Goal: Check status: Check status

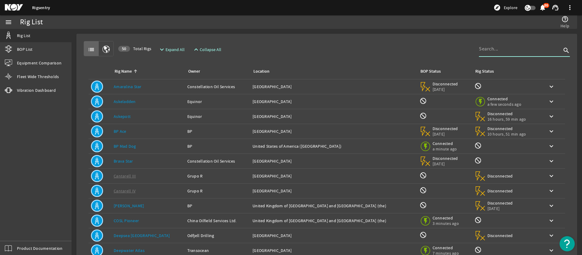
click at [510, 52] on input at bounding box center [520, 48] width 83 height 7
type input "titan"
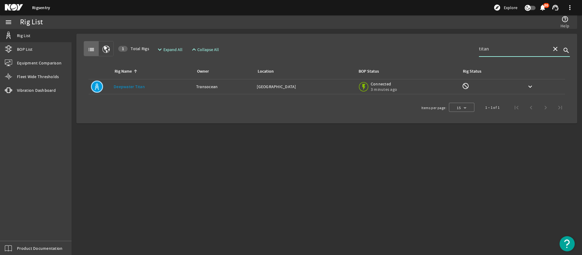
click at [333, 85] on div "Location: [GEOGRAPHIC_DATA]" at bounding box center [305, 86] width 96 height 6
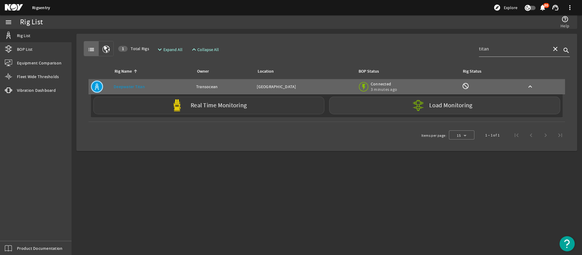
click at [249, 109] on div "Real Time Monitoring" at bounding box center [208, 105] width 231 height 18
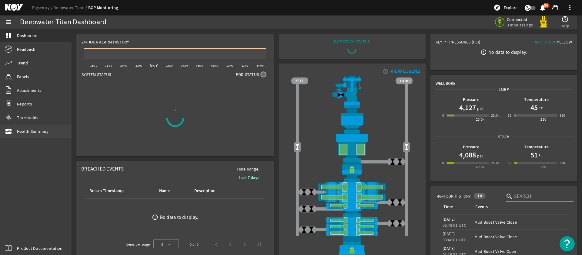
click at [27, 132] on span "Health Summary" at bounding box center [33, 131] width 32 height 6
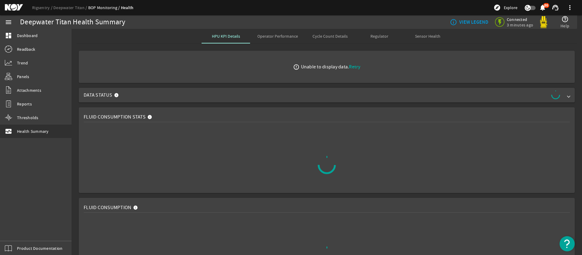
click at [355, 68] on span "Retry" at bounding box center [355, 66] width 12 height 6
click at [420, 36] on span "Sensor Health" at bounding box center [427, 36] width 25 height 4
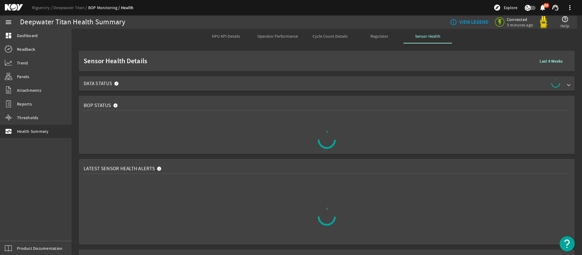
click at [380, 37] on span "Regulator" at bounding box center [380, 36] width 18 height 4
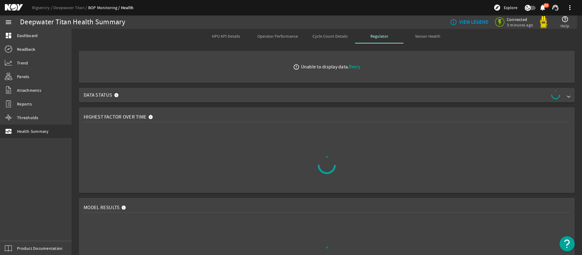
click at [431, 38] on span "Sensor Health" at bounding box center [427, 36] width 25 height 4
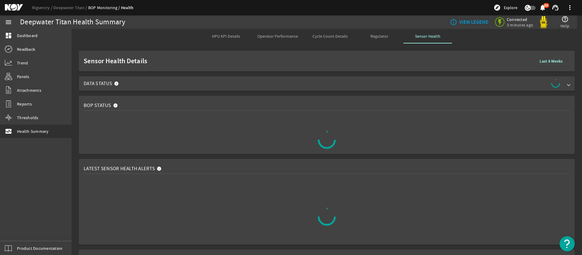
click at [371, 37] on span "Regulator" at bounding box center [380, 36] width 18 height 4
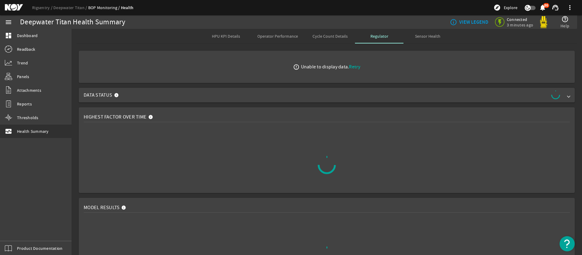
click at [416, 37] on span "Sensor Health" at bounding box center [427, 36] width 25 height 4
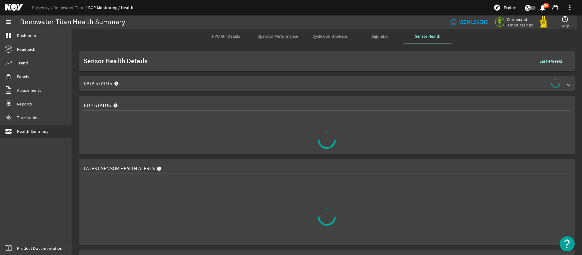
click at [568, 85] on span at bounding box center [569, 83] width 2 height 6
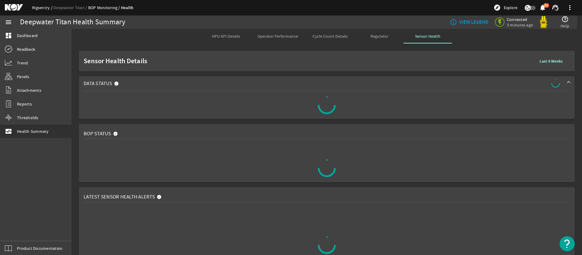
click at [52, 8] on link "Rigsentry" at bounding box center [42, 7] width 21 height 5
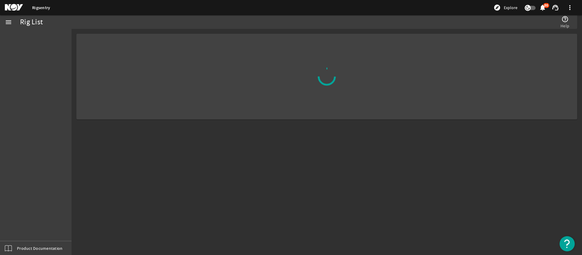
click at [45, 8] on link "Rigsentry" at bounding box center [41, 8] width 18 height 6
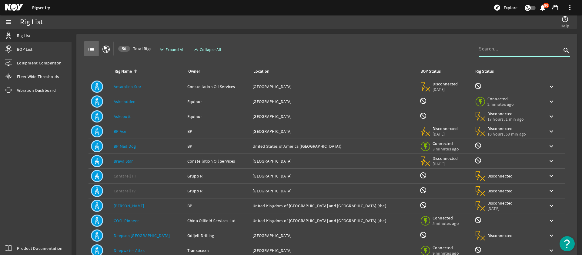
click at [521, 51] on input at bounding box center [520, 48] width 83 height 7
type input "[PERSON_NAME]"
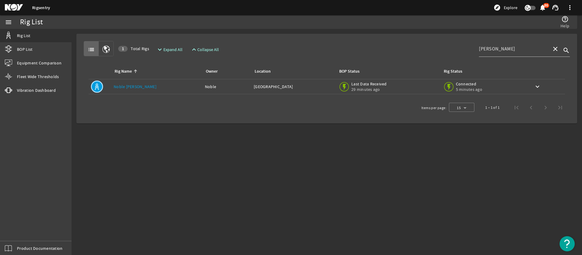
click at [285, 81] on td "Location: [GEOGRAPHIC_DATA]" at bounding box center [293, 86] width 85 height 15
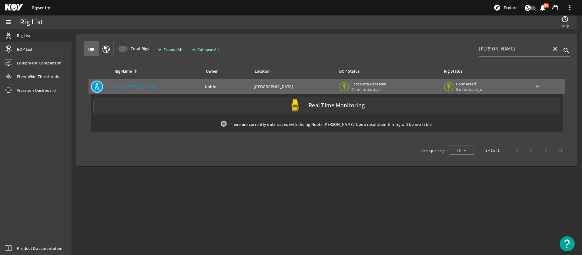
click at [242, 106] on div "Real Time Monitoring" at bounding box center [326, 105] width 467 height 18
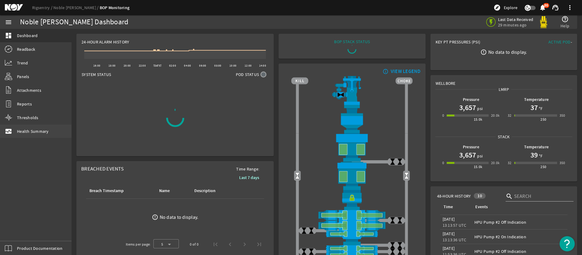
click at [37, 128] on span "Health Summary" at bounding box center [33, 131] width 32 height 6
